Goal: Entertainment & Leisure: Consume media (video, audio)

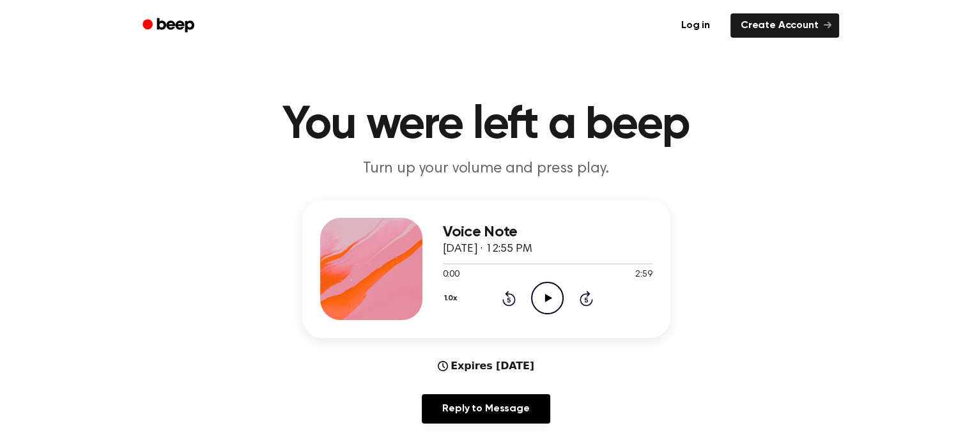
click at [544, 301] on icon "Play Audio" at bounding box center [547, 298] width 33 height 33
click at [589, 299] on icon "Skip 5 seconds" at bounding box center [586, 298] width 14 height 17
click at [587, 299] on icon "Skip 5 seconds" at bounding box center [586, 298] width 14 height 17
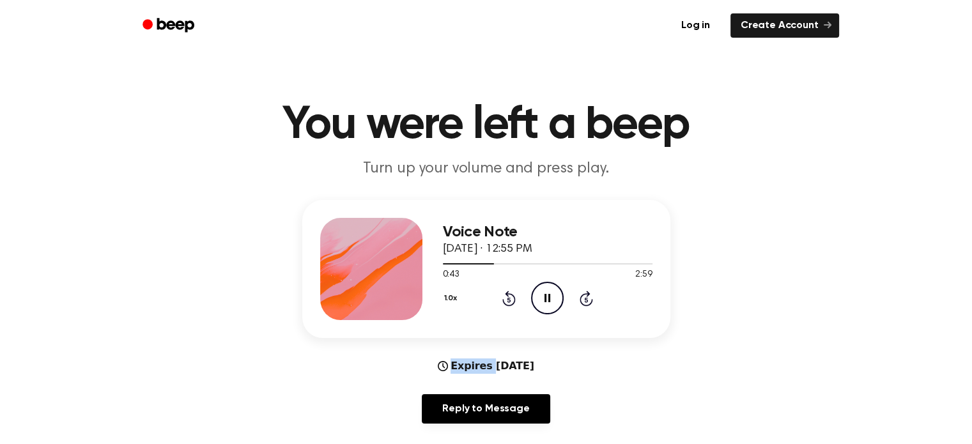
click at [587, 299] on icon "Skip 5 seconds" at bounding box center [586, 298] width 14 height 17
click at [507, 296] on icon "Rewind 5 seconds" at bounding box center [508, 298] width 14 height 17
click at [546, 302] on icon "Pause Audio" at bounding box center [547, 298] width 33 height 33
click at [534, 298] on icon "Play Audio" at bounding box center [547, 298] width 33 height 33
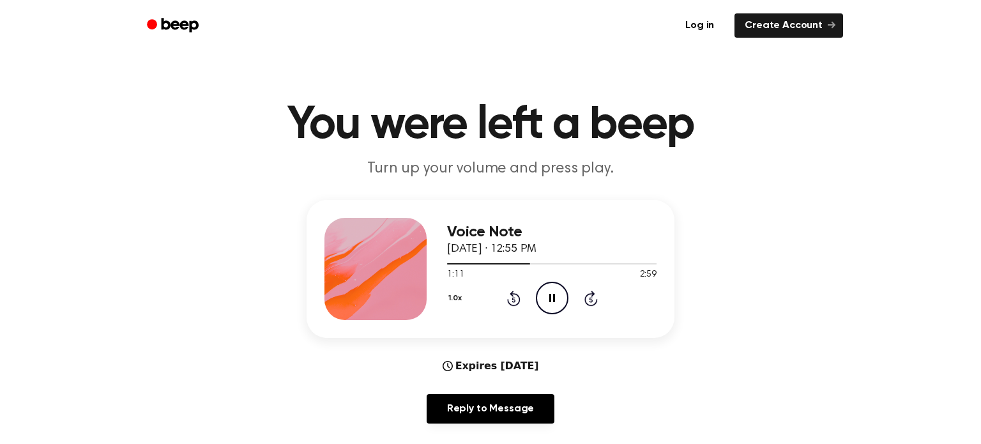
click at [447, 296] on button "1.0x" at bounding box center [456, 298] width 19 height 22
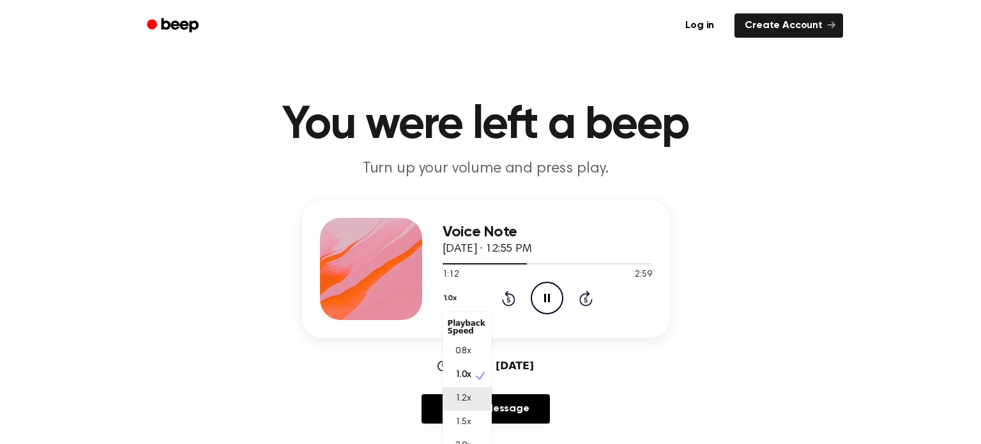
click at [463, 401] on span "1.2x" at bounding box center [463, 398] width 16 height 13
